Goal: Use online tool/utility: Utilize a website feature to perform a specific function

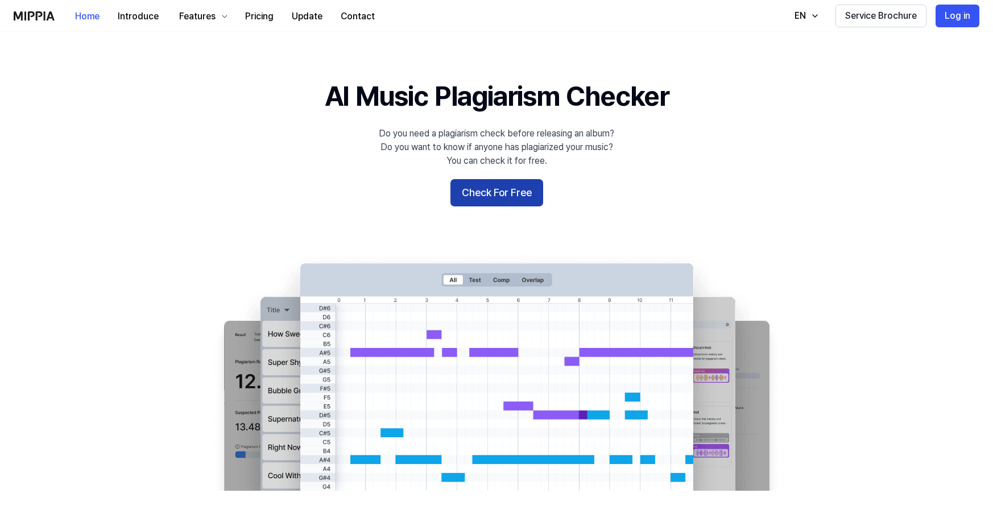
click at [508, 206] on button "Check For Free" at bounding box center [496, 192] width 93 height 27
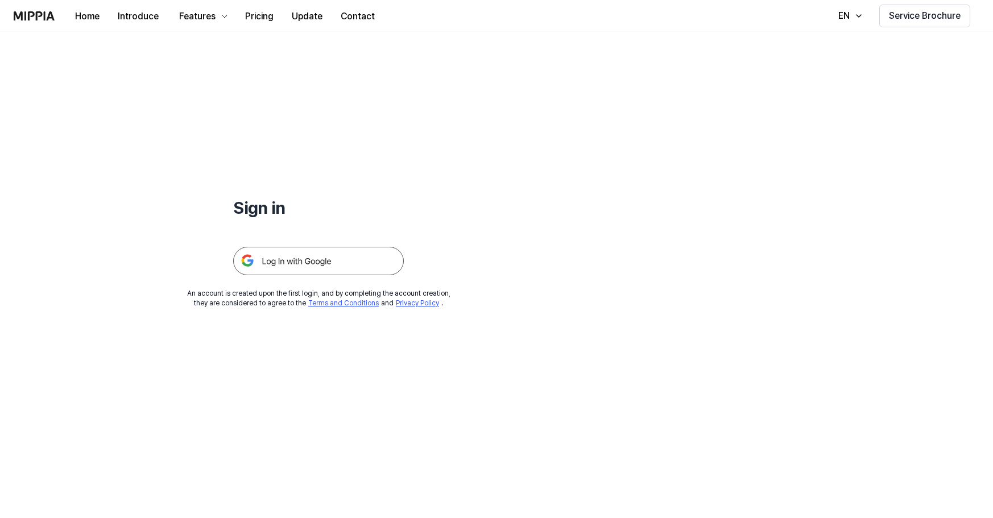
click at [390, 275] on img at bounding box center [318, 261] width 171 height 28
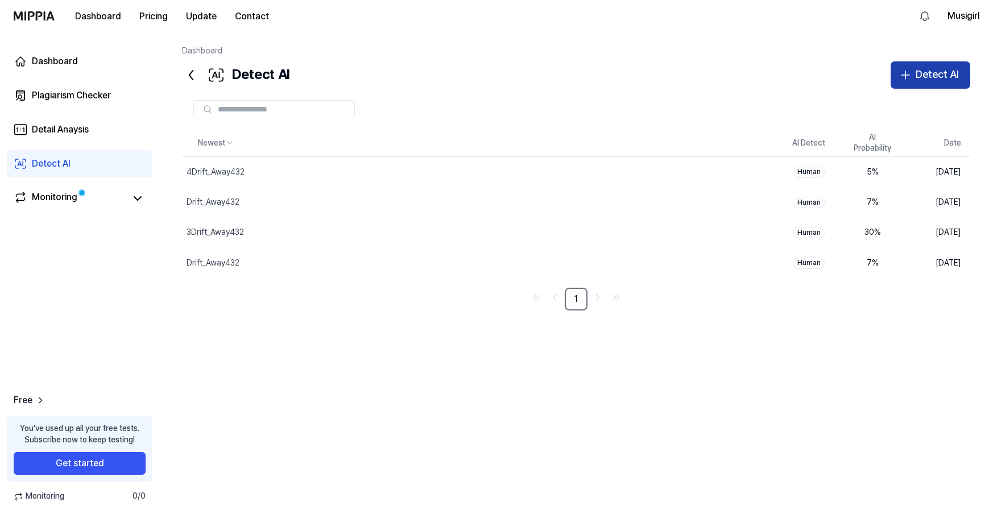
click at [915, 83] on div "Detect AI" at bounding box center [936, 75] width 43 height 16
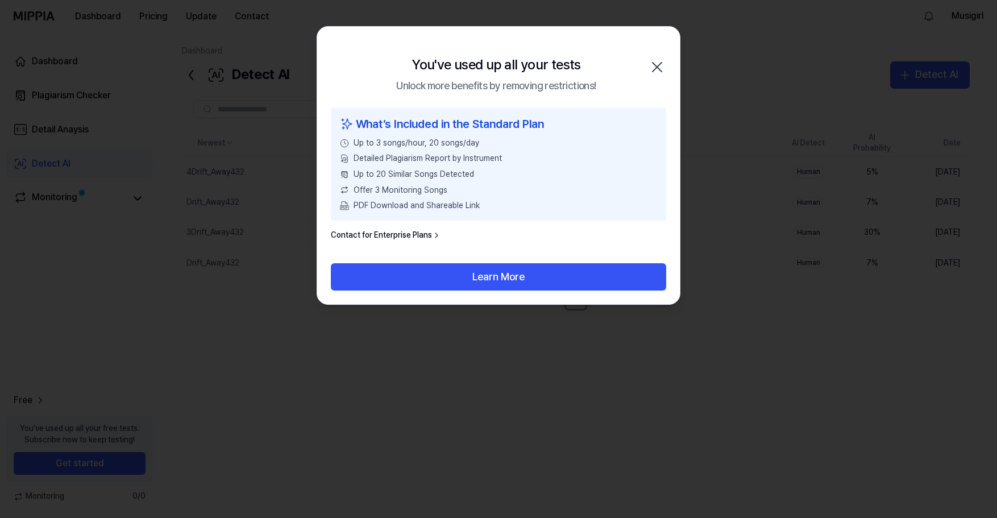
click at [657, 72] on icon "button" at bounding box center [657, 67] width 9 height 9
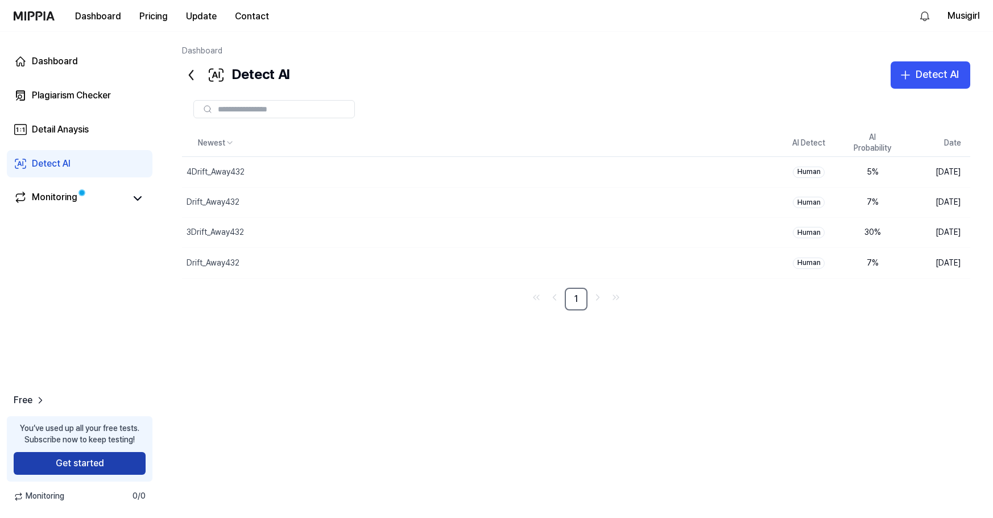
click at [128, 452] on button "Get started" at bounding box center [80, 463] width 132 height 23
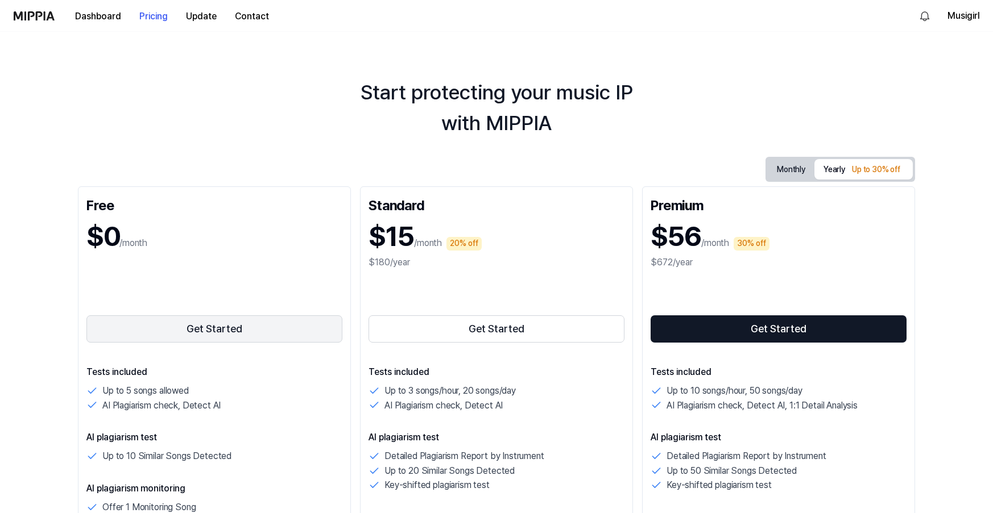
click at [176, 343] on button "Get Started" at bounding box center [214, 329] width 256 height 27
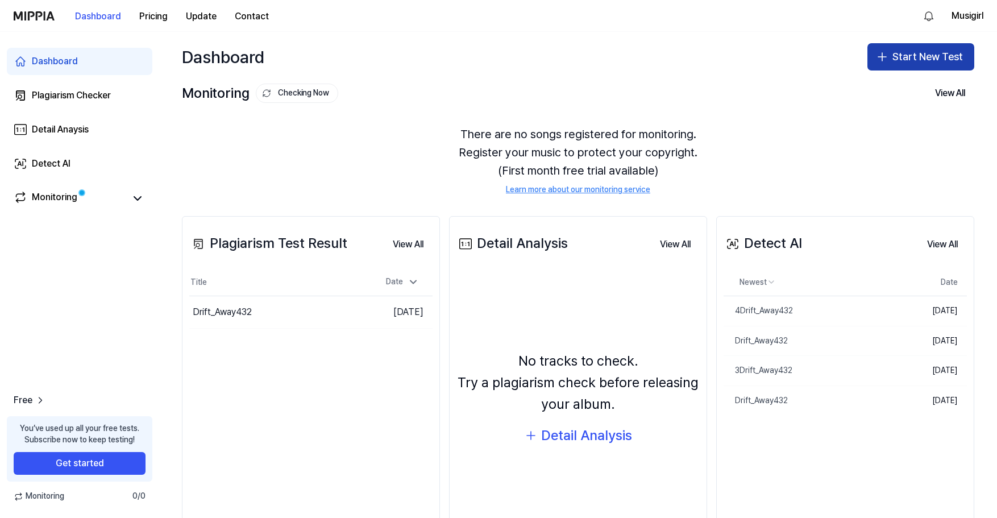
click at [883, 70] on button "Start New Test" at bounding box center [921, 56] width 107 height 27
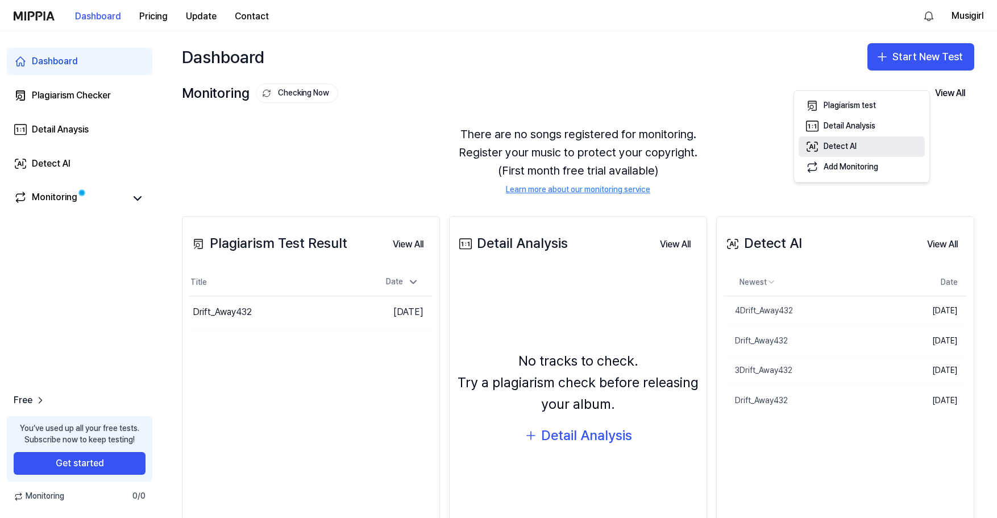
click at [857, 152] on div "Detect AI" at bounding box center [840, 146] width 33 height 11
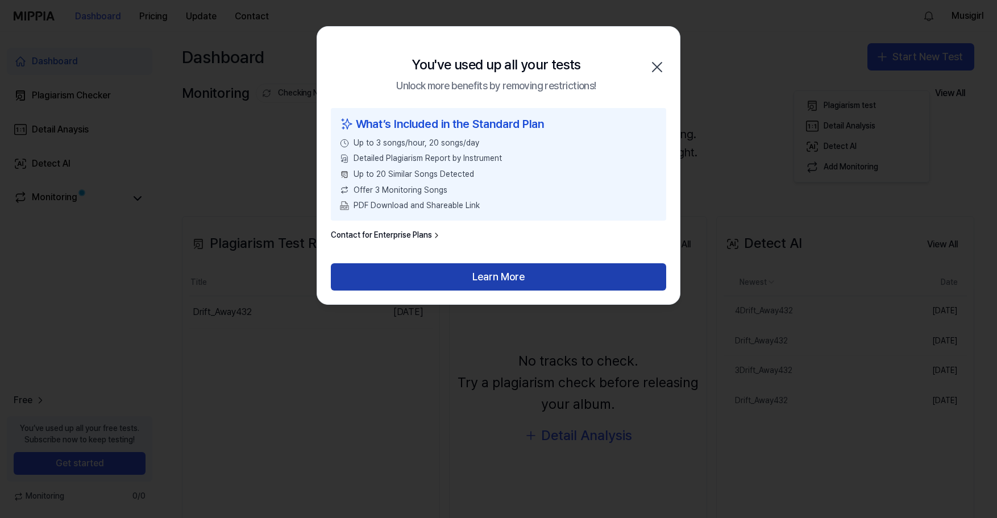
click at [513, 291] on button "Learn More" at bounding box center [498, 276] width 335 height 27
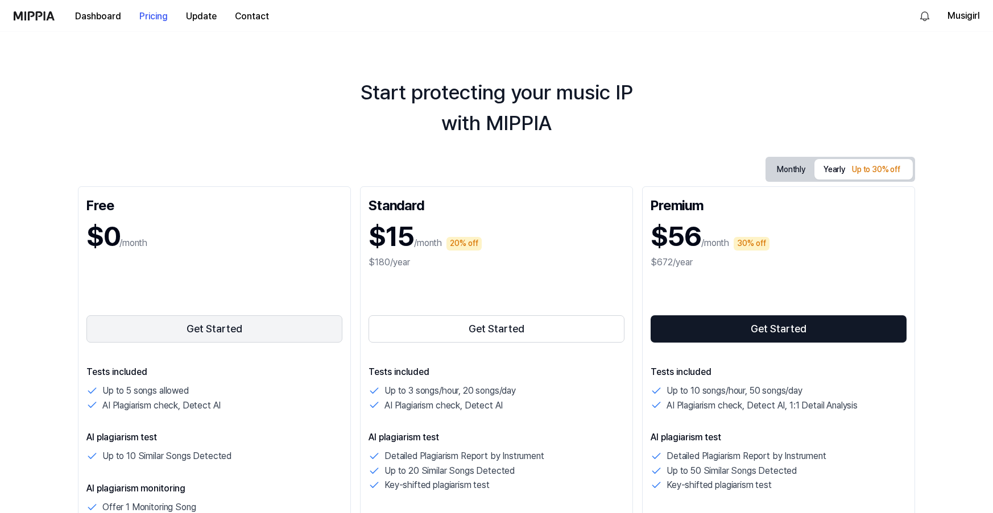
click at [148, 343] on button "Get Started" at bounding box center [214, 329] width 256 height 27
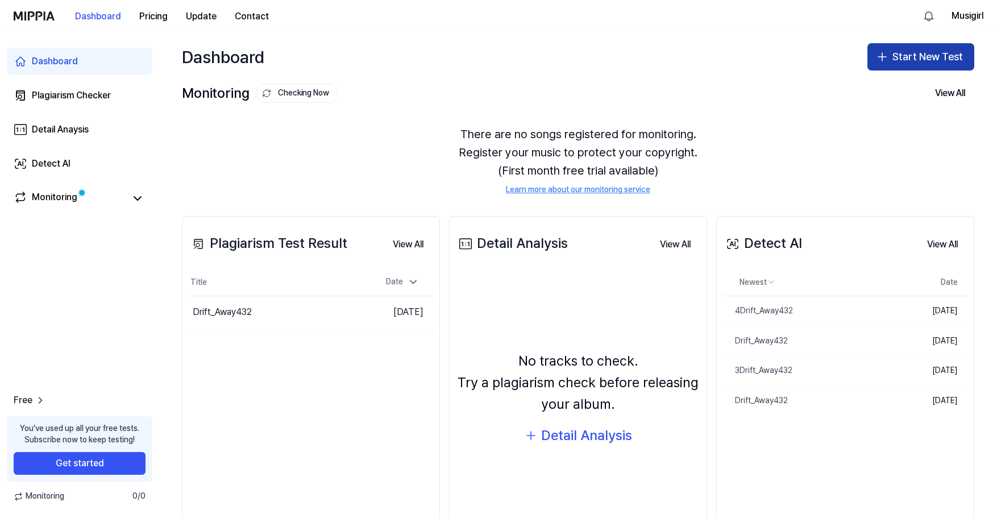
click at [879, 70] on button "Start New Test" at bounding box center [921, 56] width 107 height 27
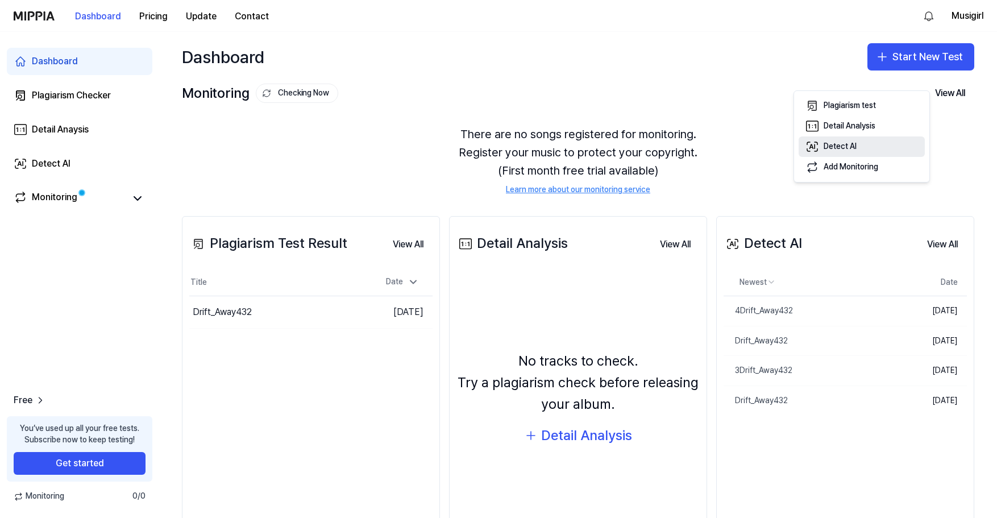
click at [851, 152] on div "Detect AI" at bounding box center [840, 146] width 33 height 11
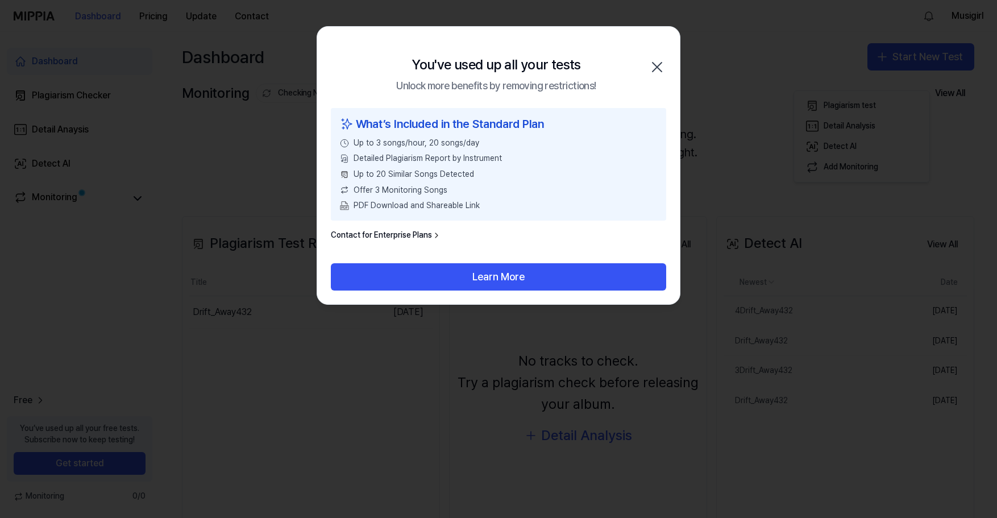
click at [658, 76] on icon "button" at bounding box center [657, 67] width 18 height 18
